Goal: Register for event/course

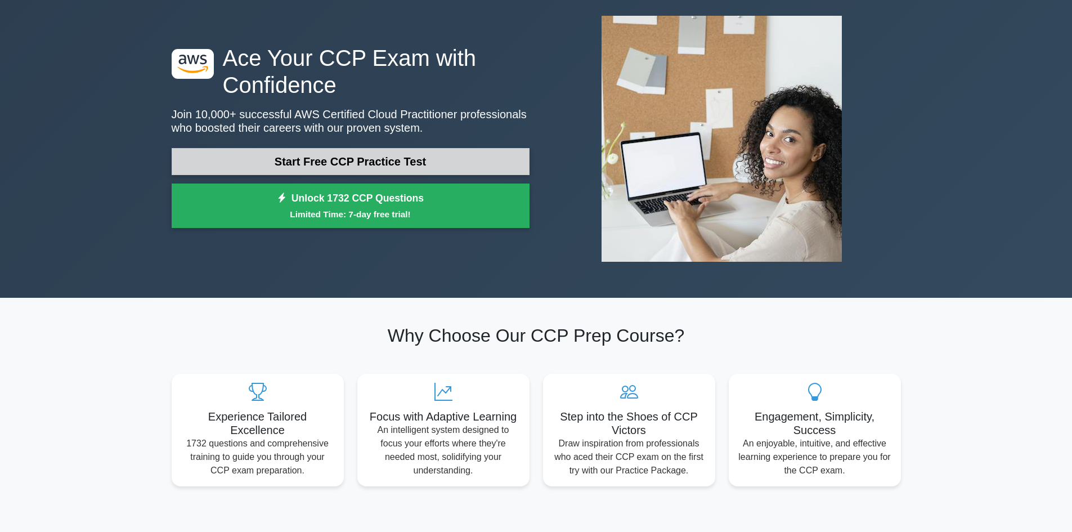
click at [391, 148] on link "Start Free CCP Practice Test" at bounding box center [351, 161] width 358 height 27
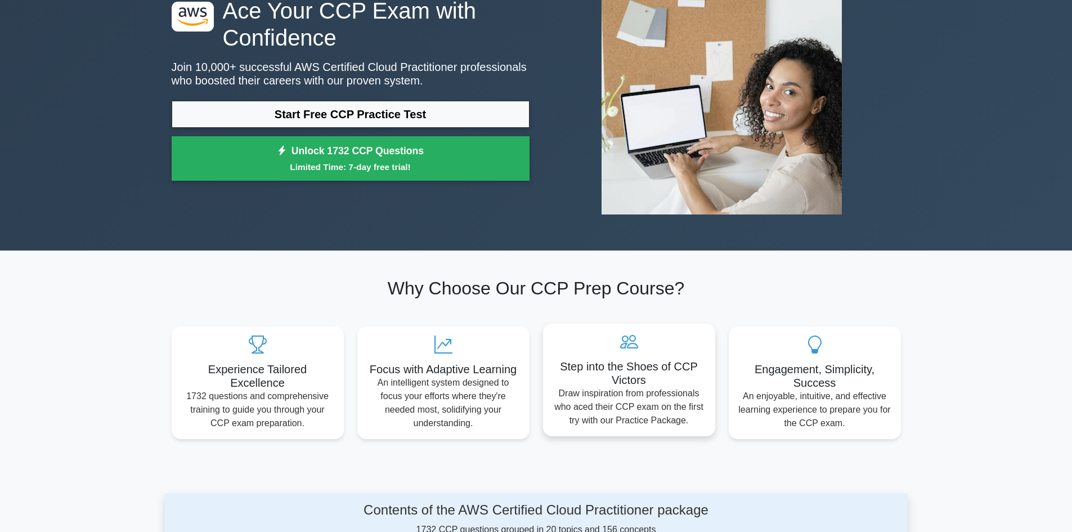
scroll to position [212, 0]
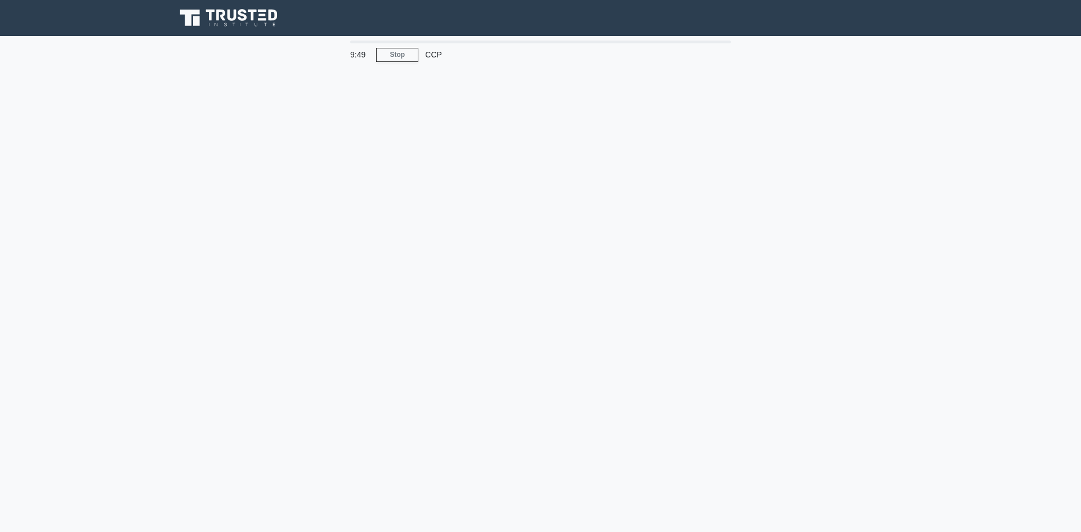
click at [432, 48] on div "CCP" at bounding box center [495, 54] width 155 height 23
click at [400, 48] on link "Stop" at bounding box center [397, 55] width 42 height 14
